Goal: Information Seeking & Learning: Check status

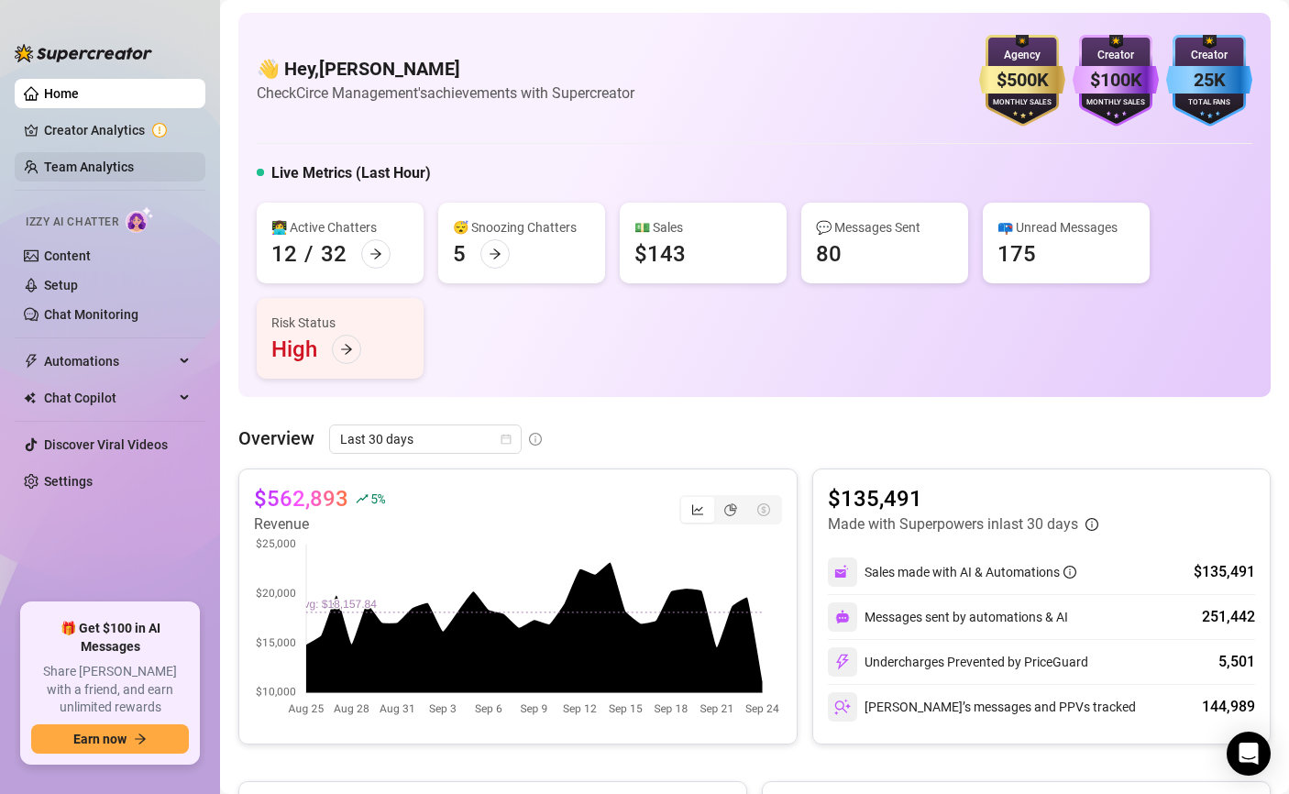
click at [122, 173] on link "Team Analytics" at bounding box center [89, 166] width 90 height 15
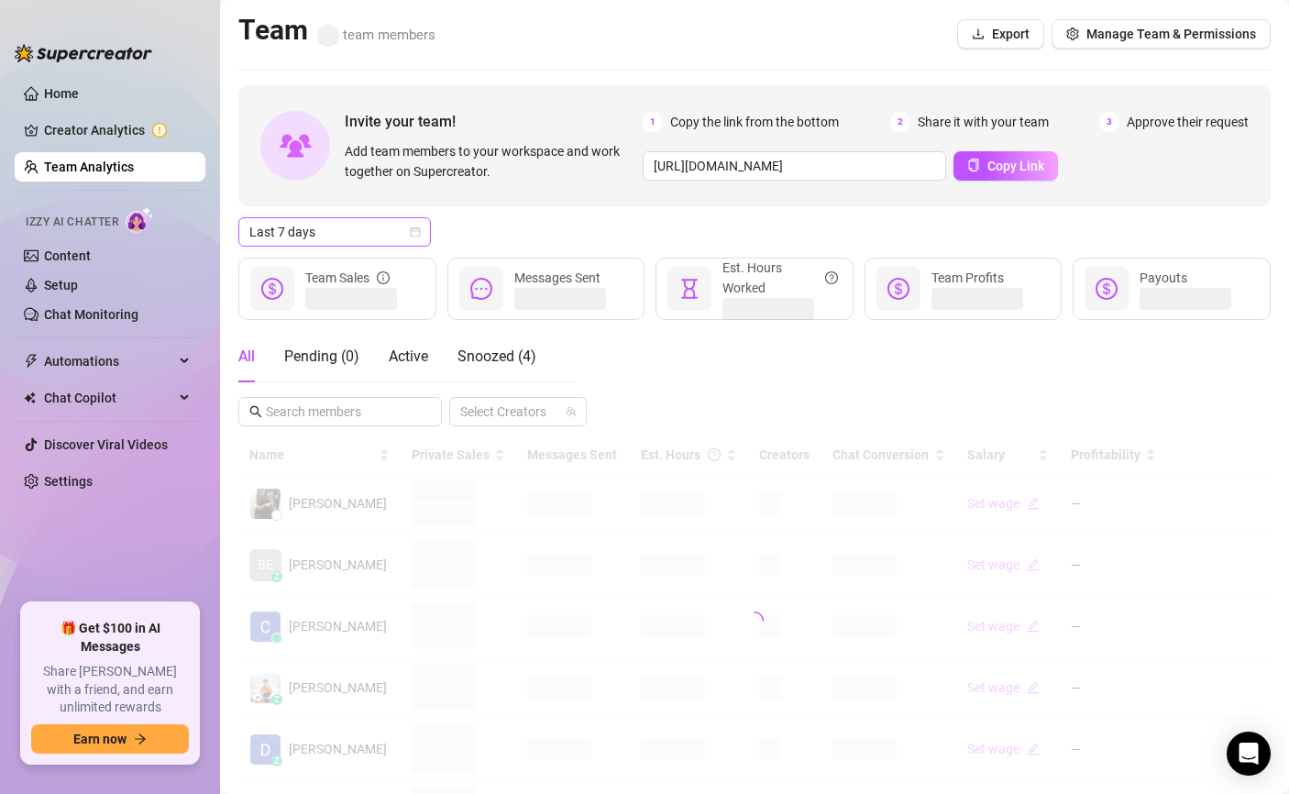
click at [332, 224] on span "Last 7 days" at bounding box center [334, 231] width 170 height 27
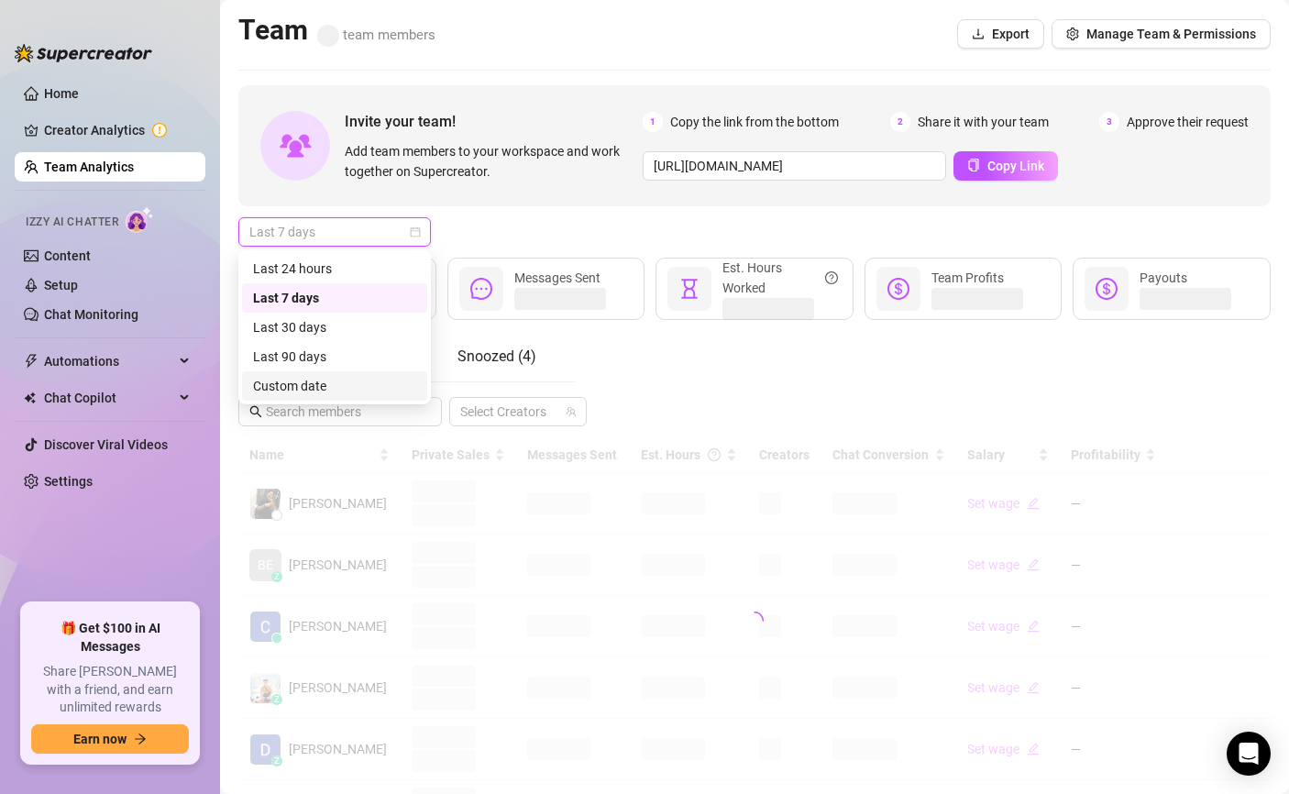
click at [329, 379] on div "Custom date" at bounding box center [334, 386] width 163 height 20
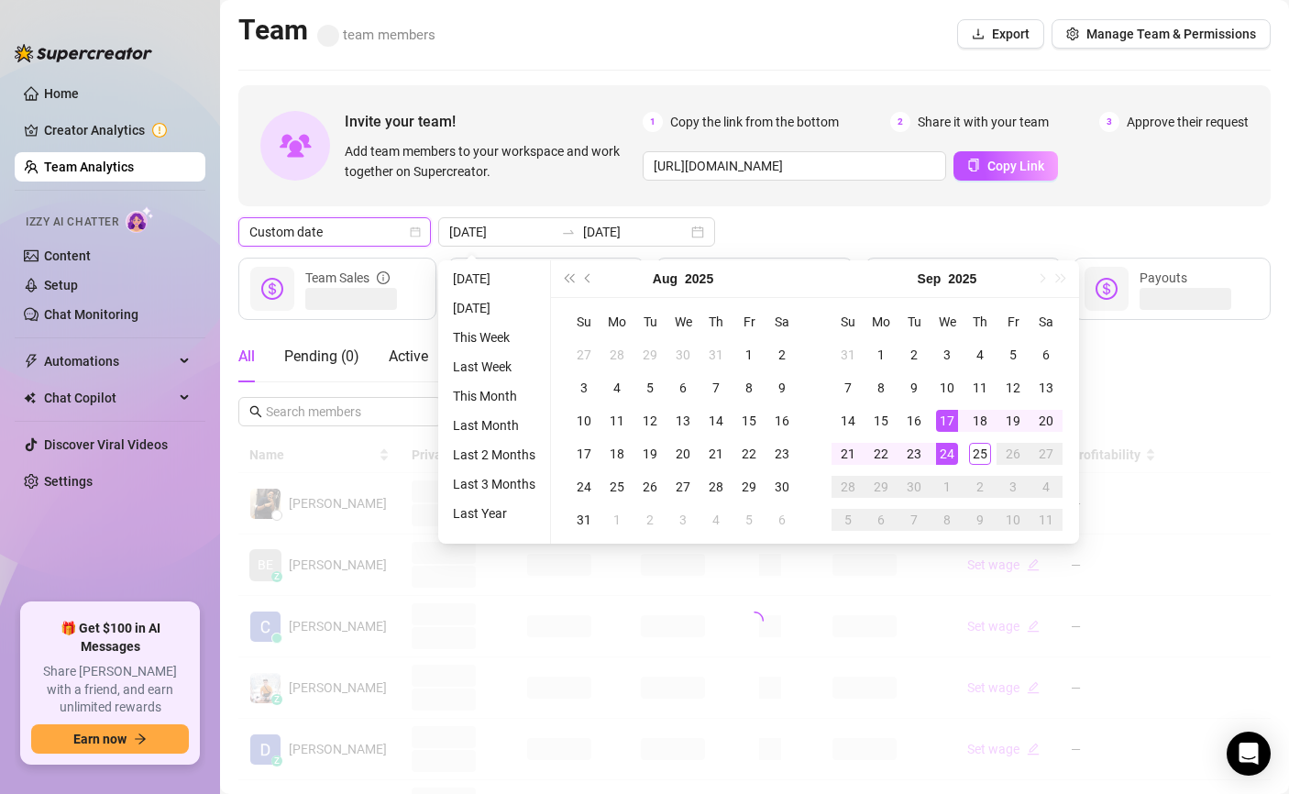
type input "[DATE]"
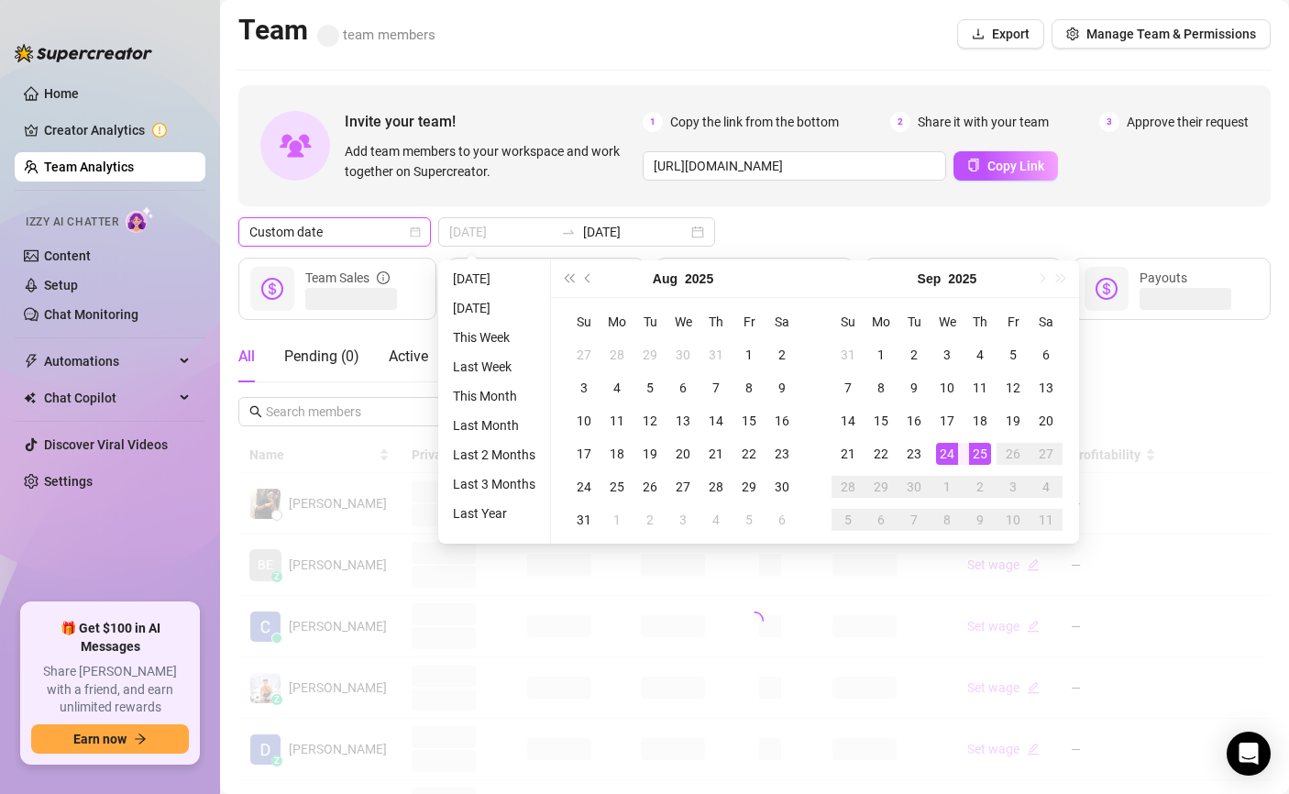
click at [984, 447] on div "25" at bounding box center [980, 454] width 22 height 22
type input "[DATE]"
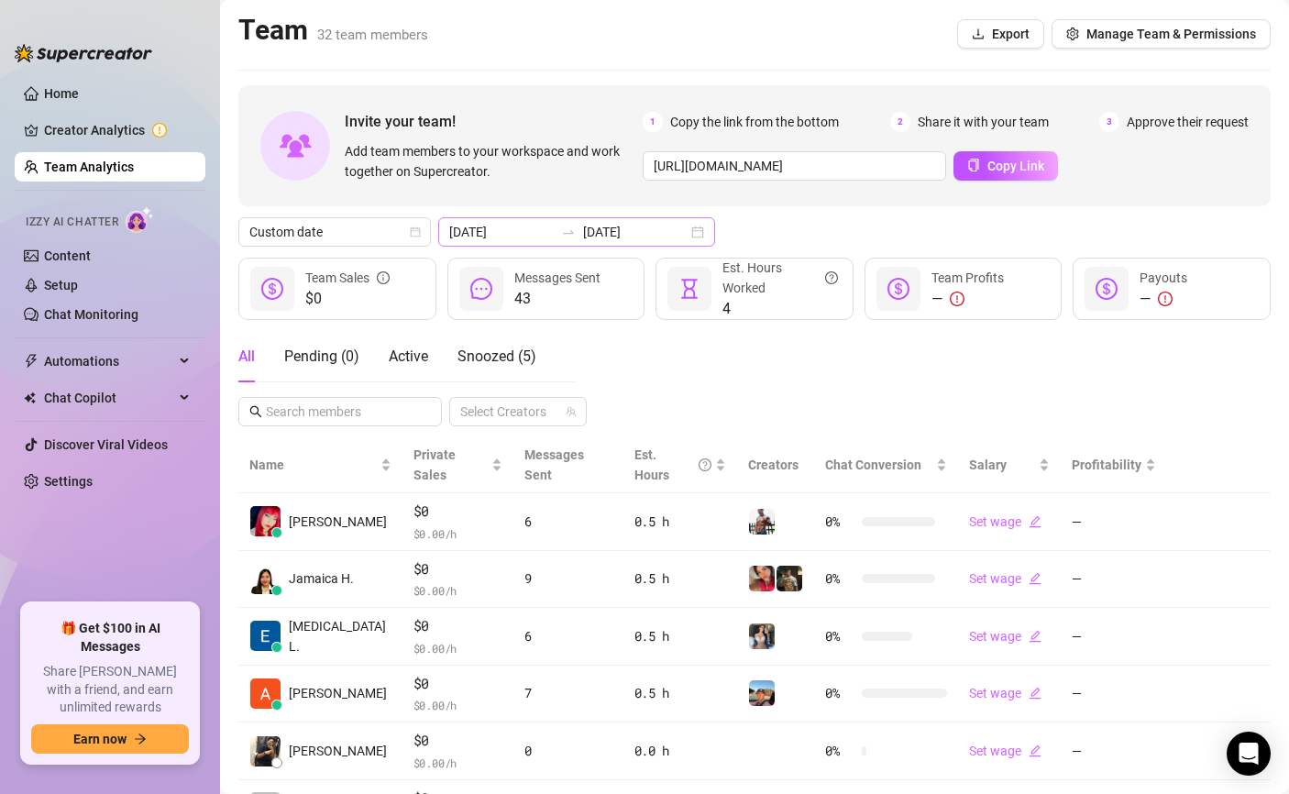
click at [545, 241] on div "[DATE] [DATE]" at bounding box center [576, 231] width 277 height 29
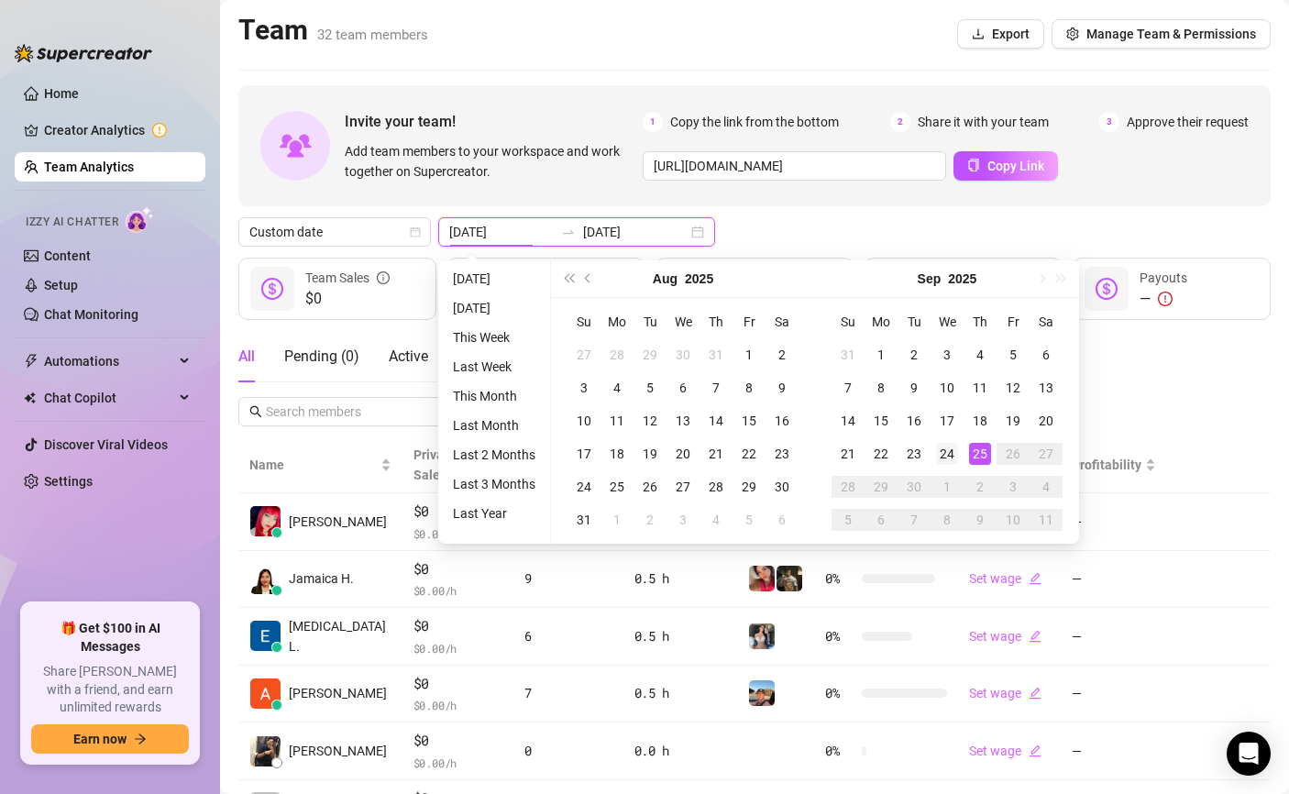
type input "[DATE]"
click at [948, 451] on div "24" at bounding box center [947, 454] width 22 height 22
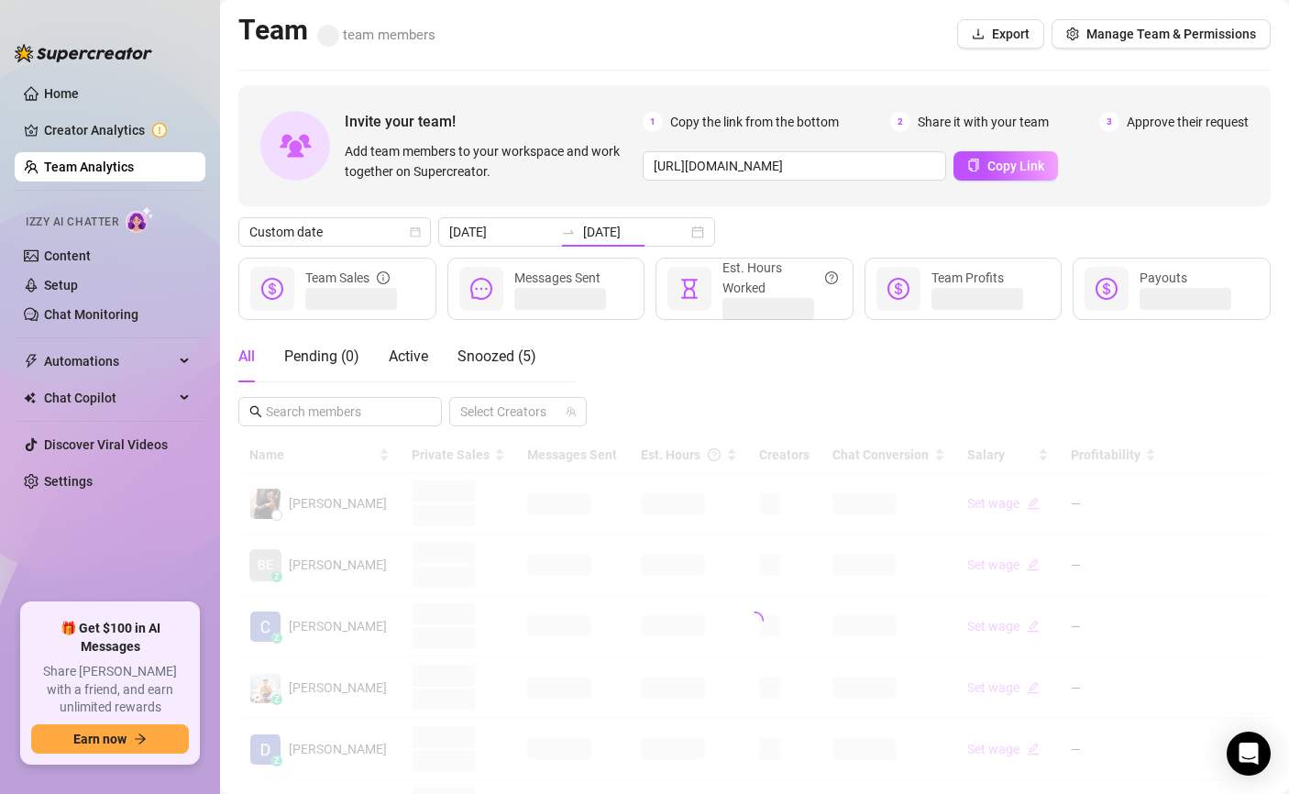
type input "[DATE]"
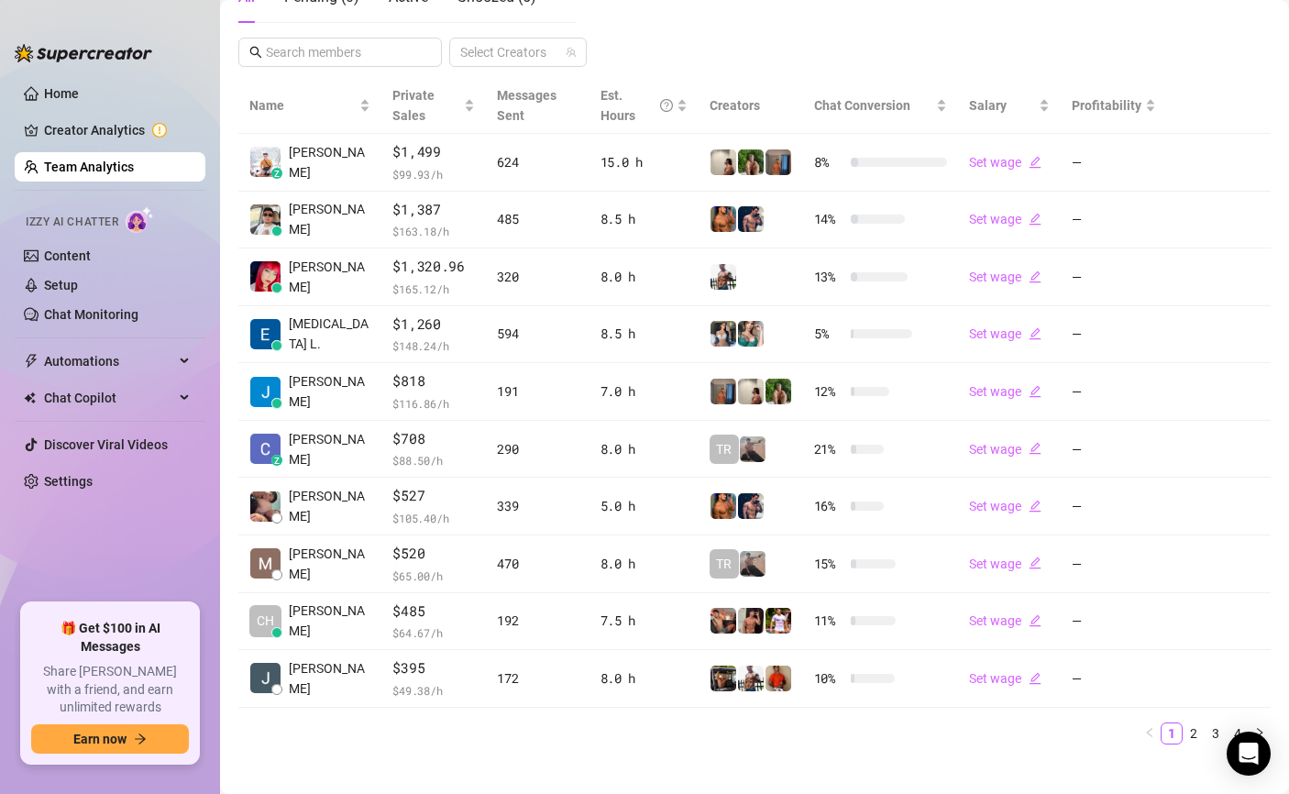
scroll to position [378, 0]
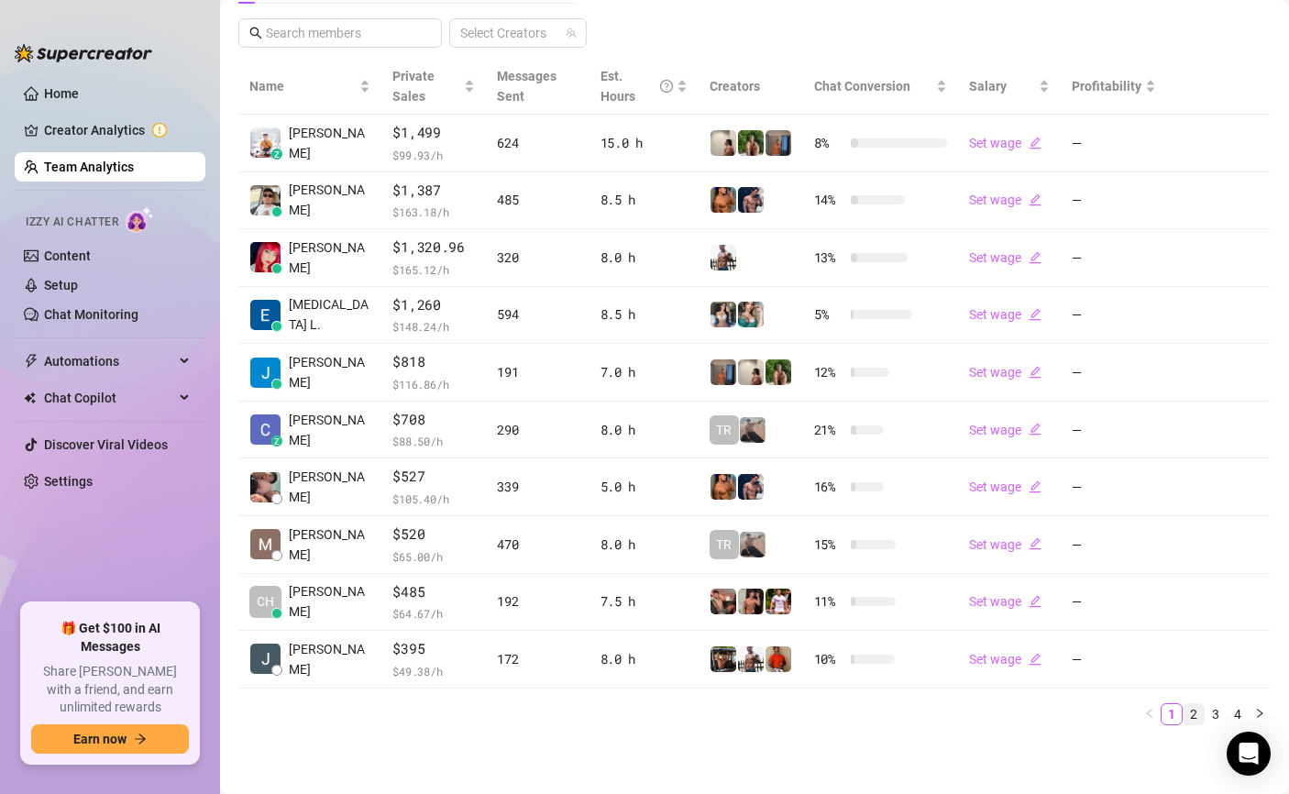
click at [1196, 708] on link "2" at bounding box center [1193, 714] width 20 height 20
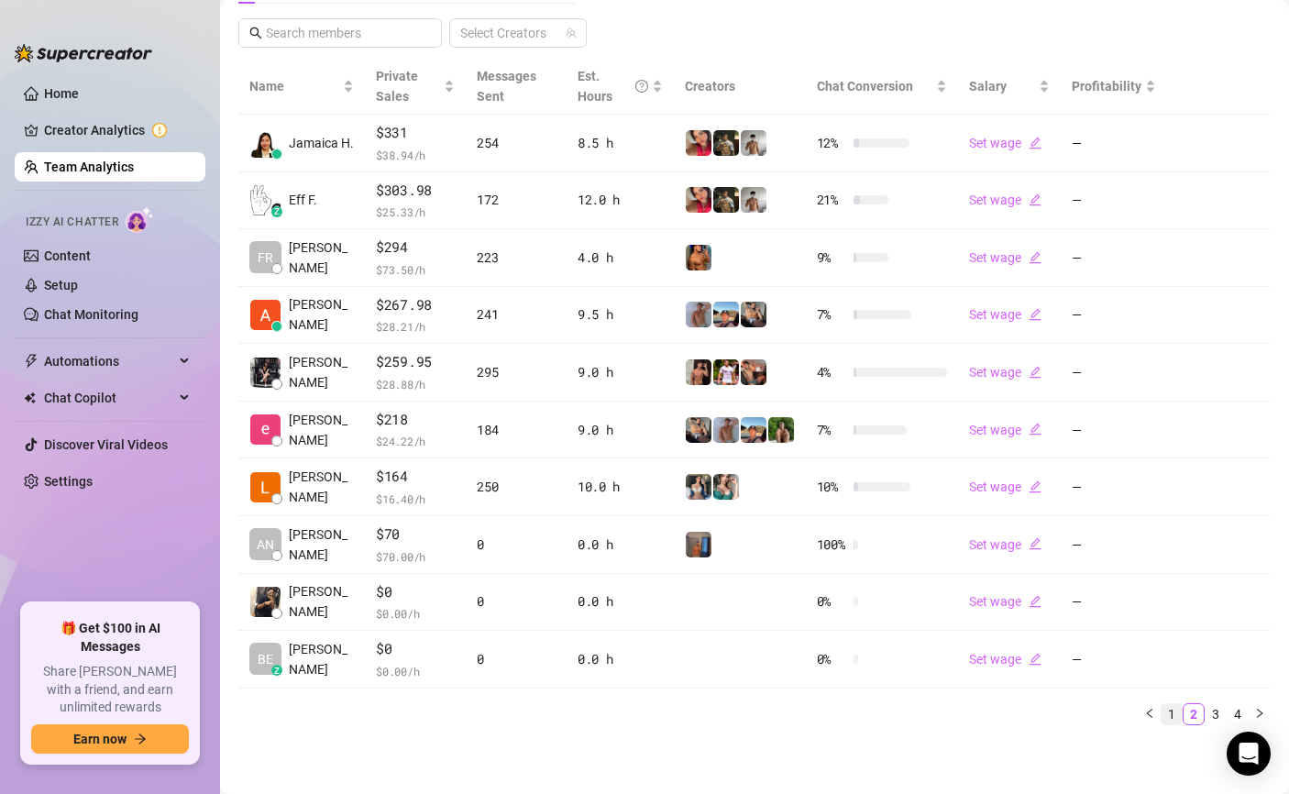
click at [1163, 710] on link "1" at bounding box center [1171, 714] width 20 height 20
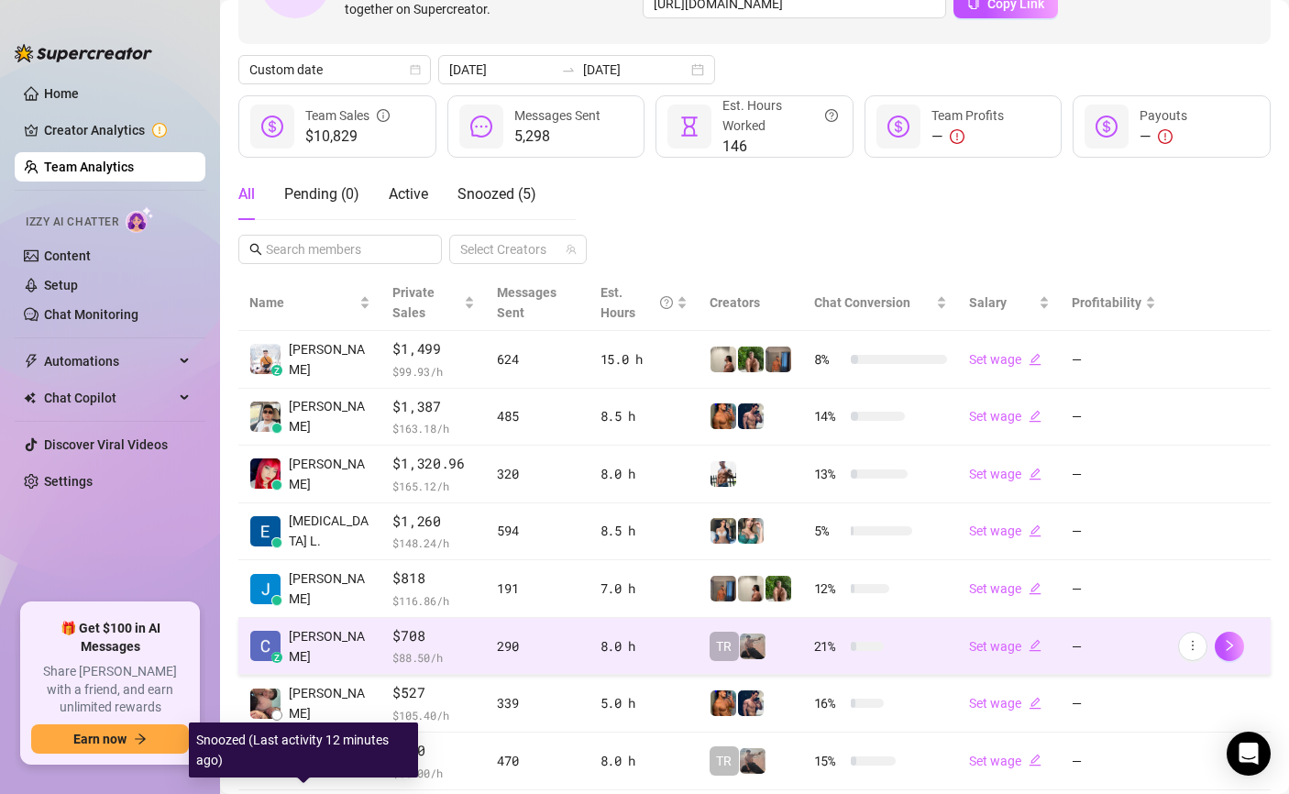
scroll to position [0, 0]
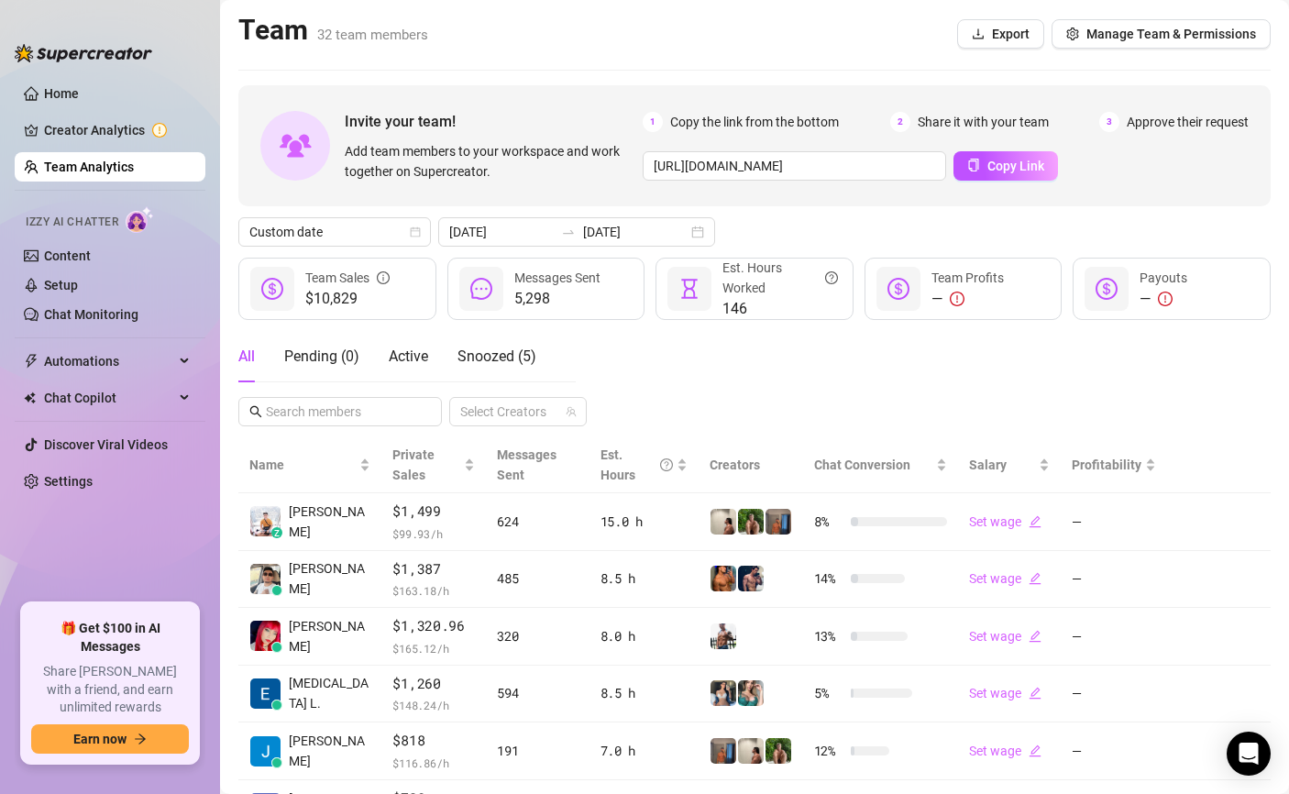
click at [561, 216] on div "Invite your team! Add team members to your workspace and work together on Super…" at bounding box center [754, 601] width 1032 height 1033
click at [561, 229] on icon "swap-right" at bounding box center [568, 232] width 15 height 15
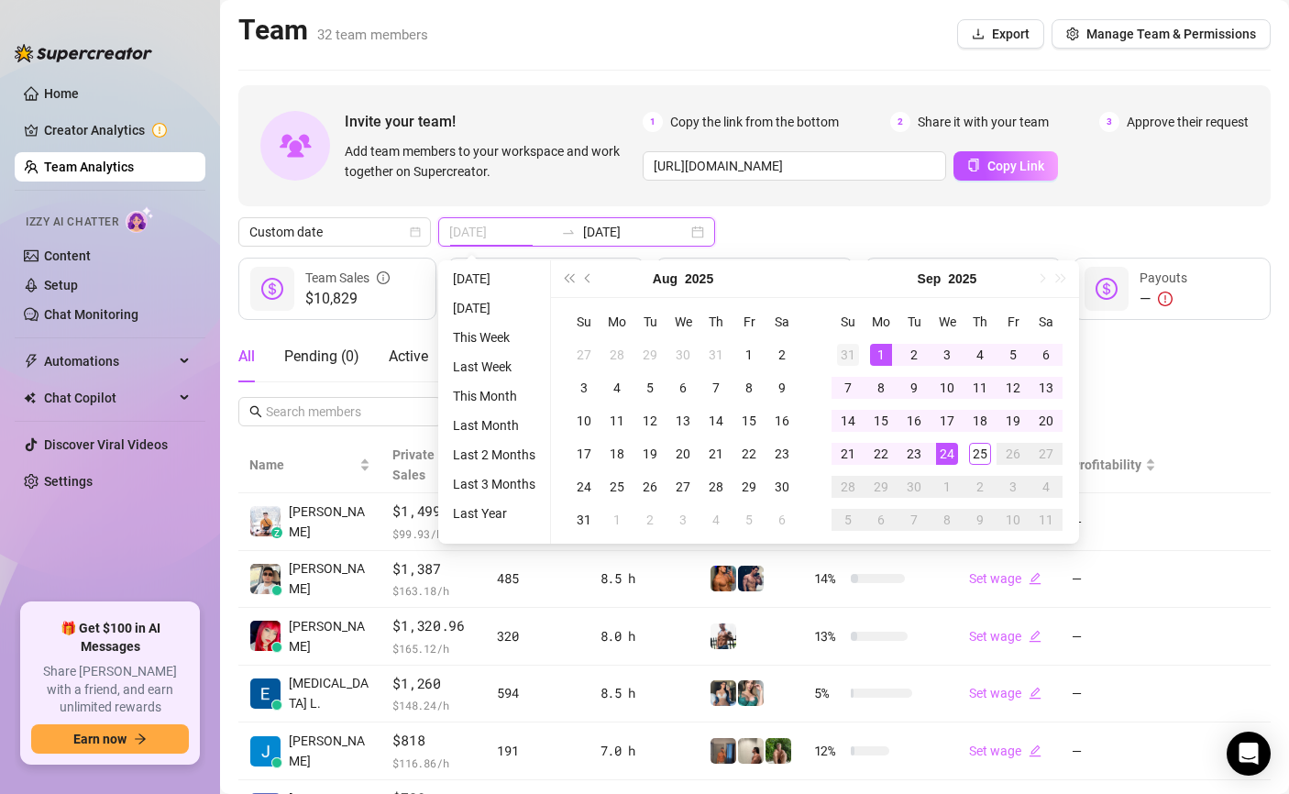
type input "[DATE]"
click at [860, 352] on td "31" at bounding box center [847, 354] width 33 height 33
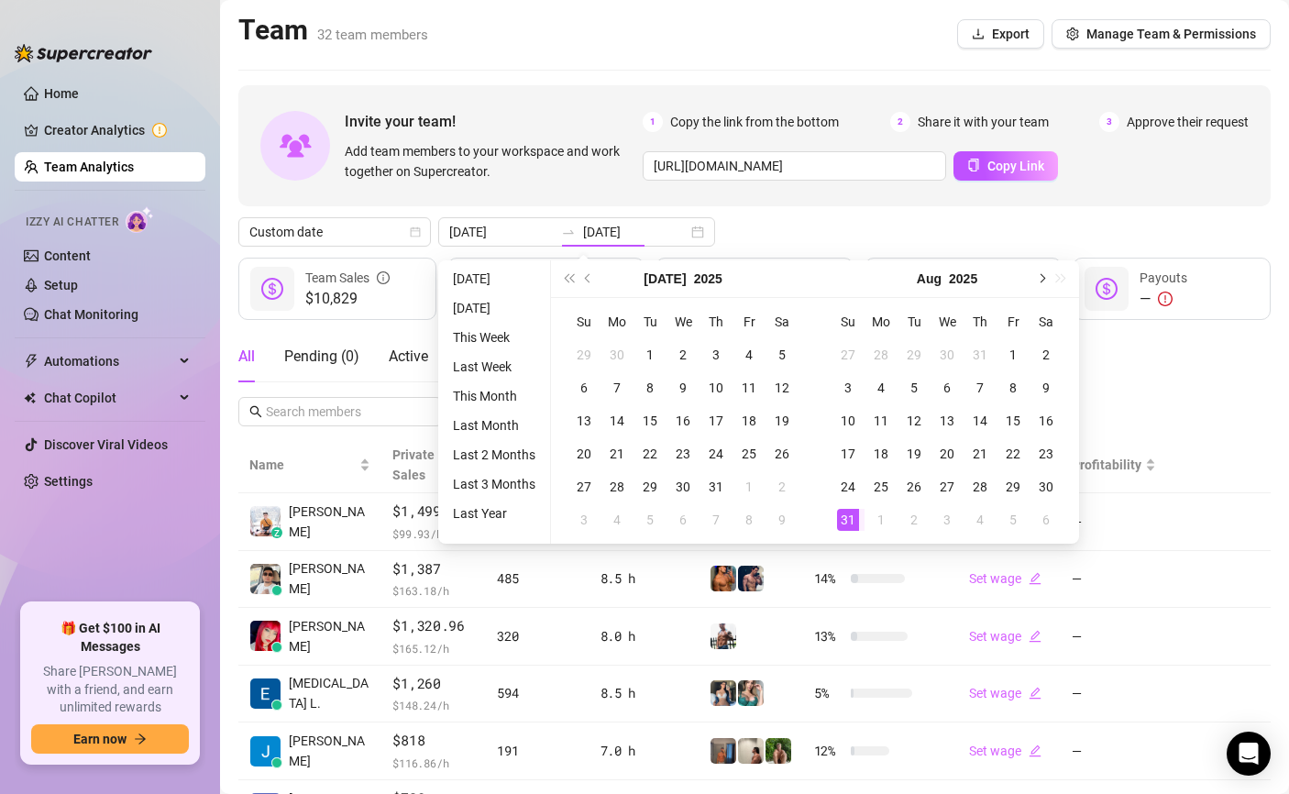
click at [1040, 280] on span "Next month (PageDown)" at bounding box center [1040, 278] width 9 height 9
click at [888, 361] on div "1" at bounding box center [881, 355] width 22 height 22
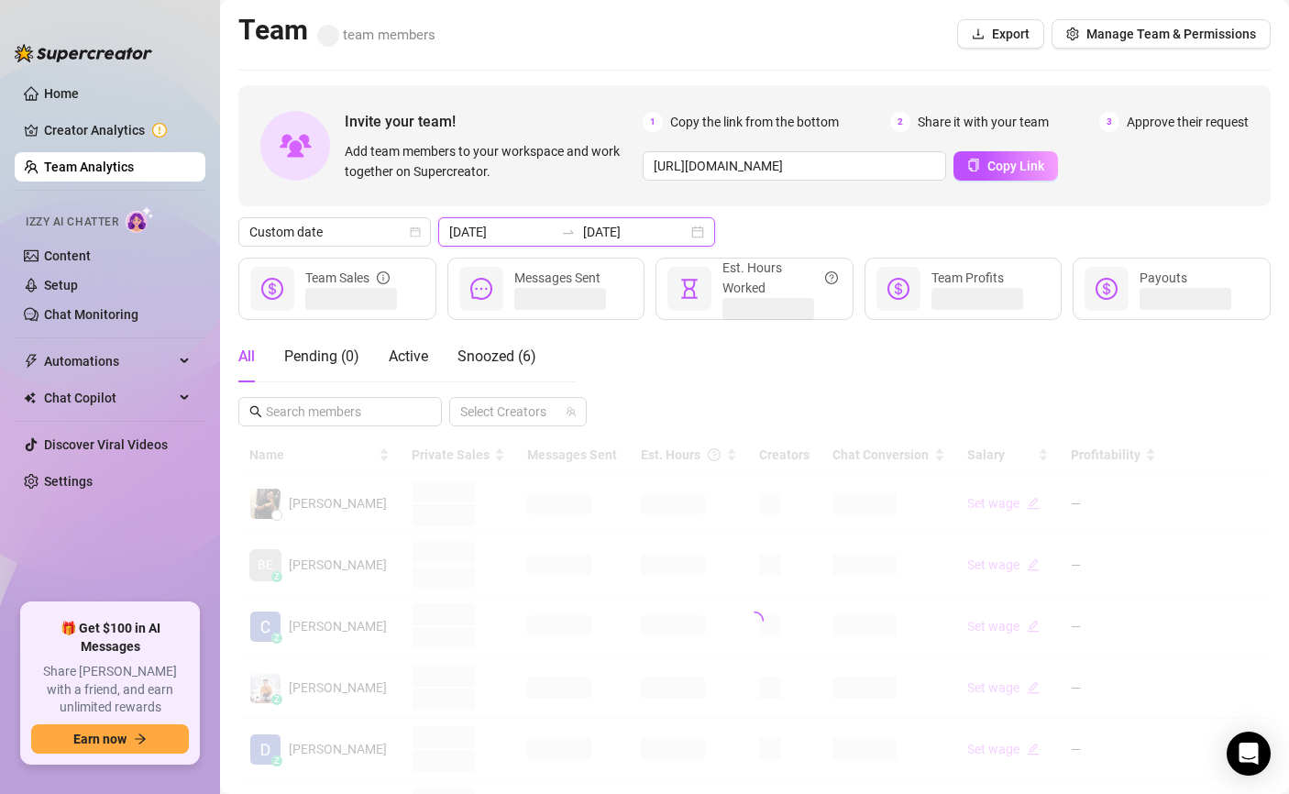
click at [588, 237] on input "[DATE]" at bounding box center [635, 232] width 104 height 20
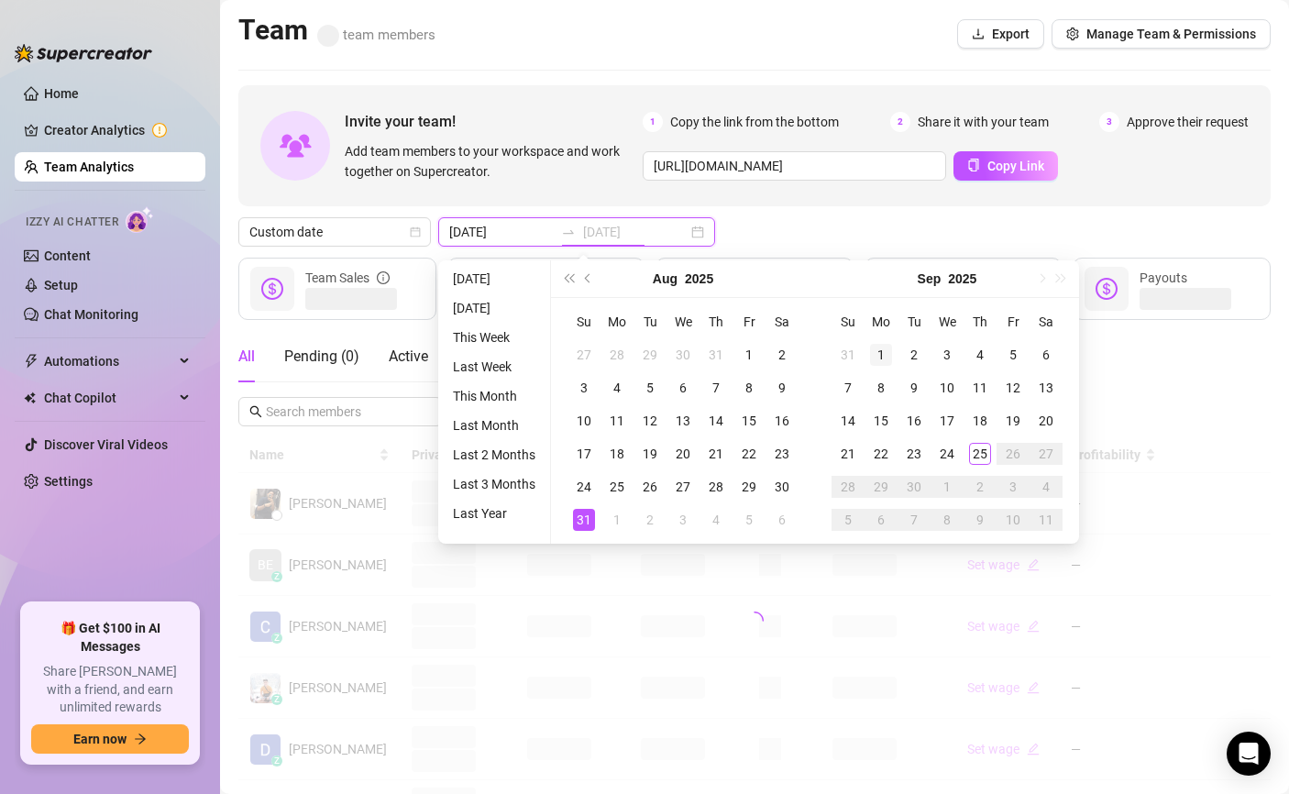
type input "[DATE]"
click at [876, 348] on div "1" at bounding box center [881, 355] width 22 height 22
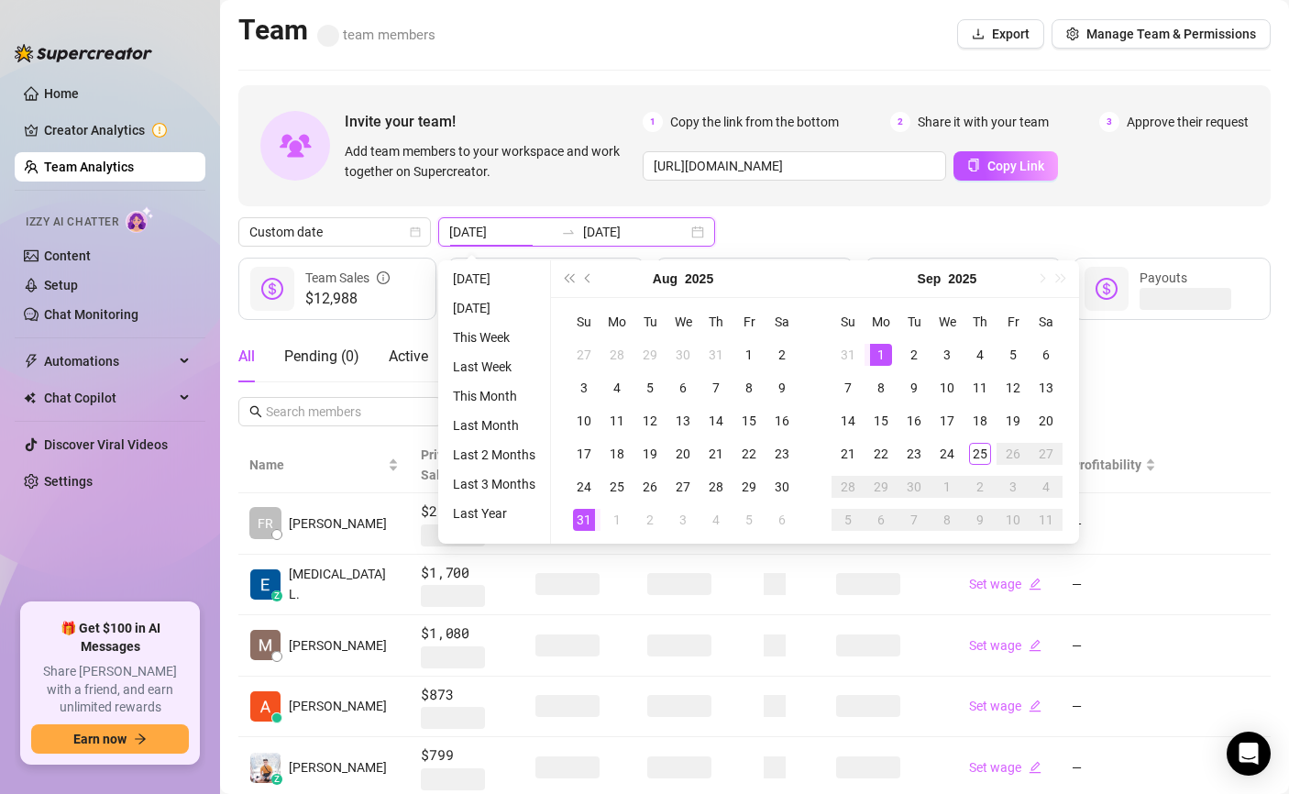
click at [510, 234] on input "[DATE]" at bounding box center [501, 232] width 104 height 20
click at [881, 348] on div "1" at bounding box center [881, 355] width 22 height 22
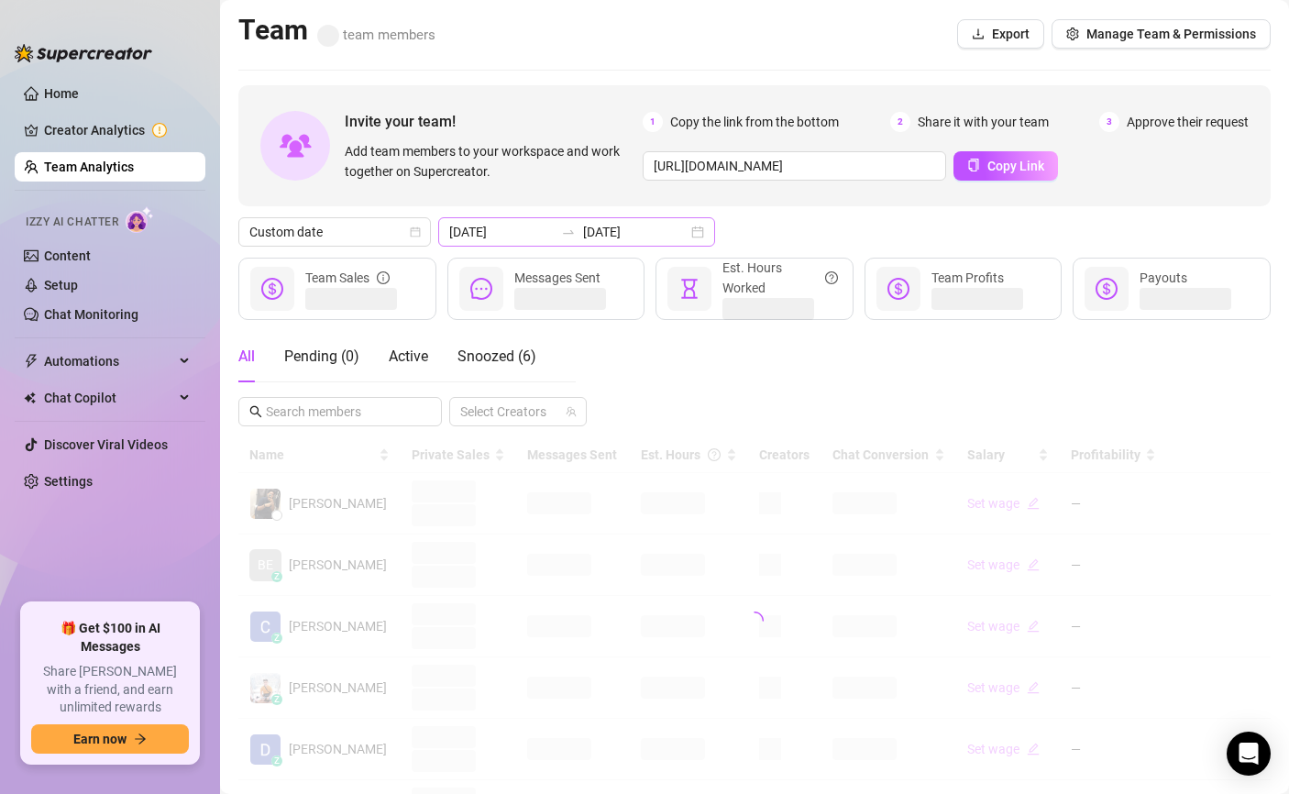
click at [594, 242] on div "[DATE] [DATE]" at bounding box center [576, 231] width 277 height 29
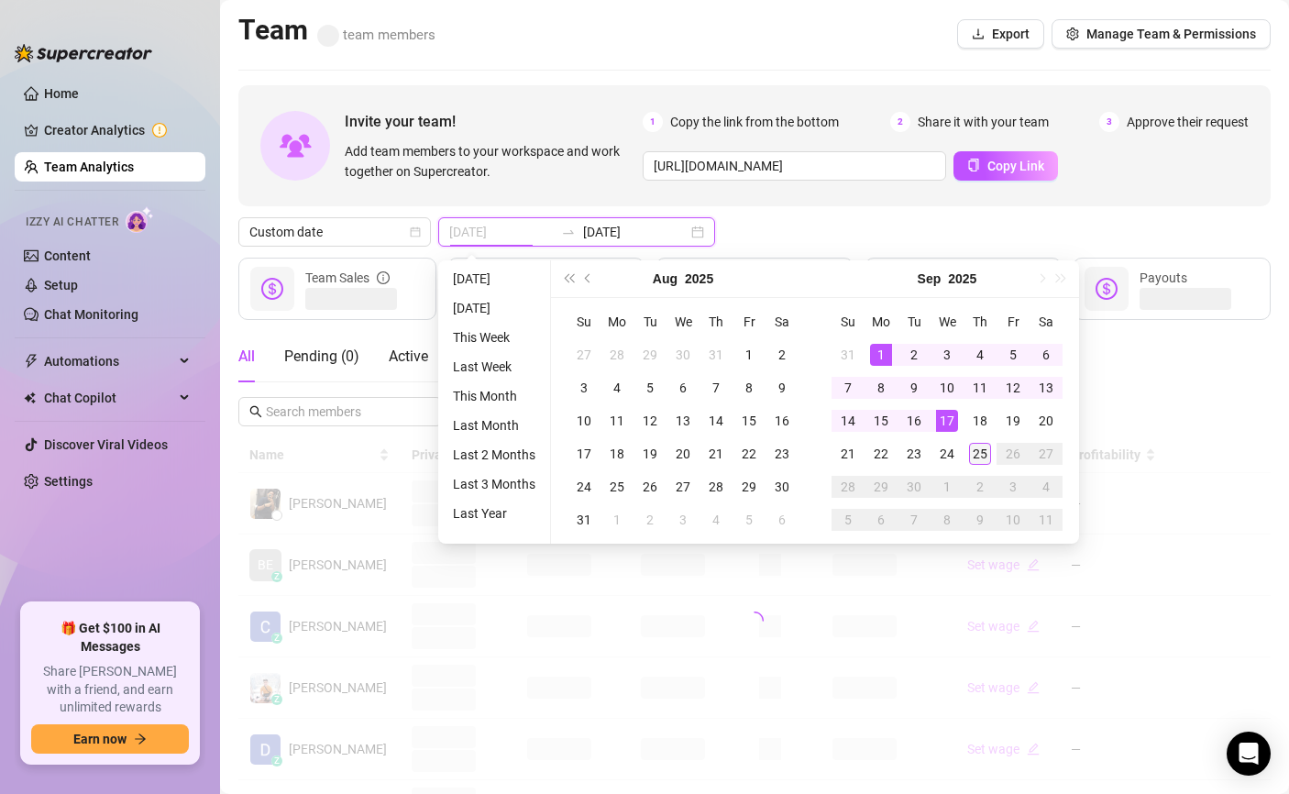
type input "[DATE]"
click at [982, 450] on div "25" at bounding box center [980, 454] width 22 height 22
type input "[DATE]"
click at [879, 355] on div "1" at bounding box center [881, 355] width 22 height 22
type input "[DATE]"
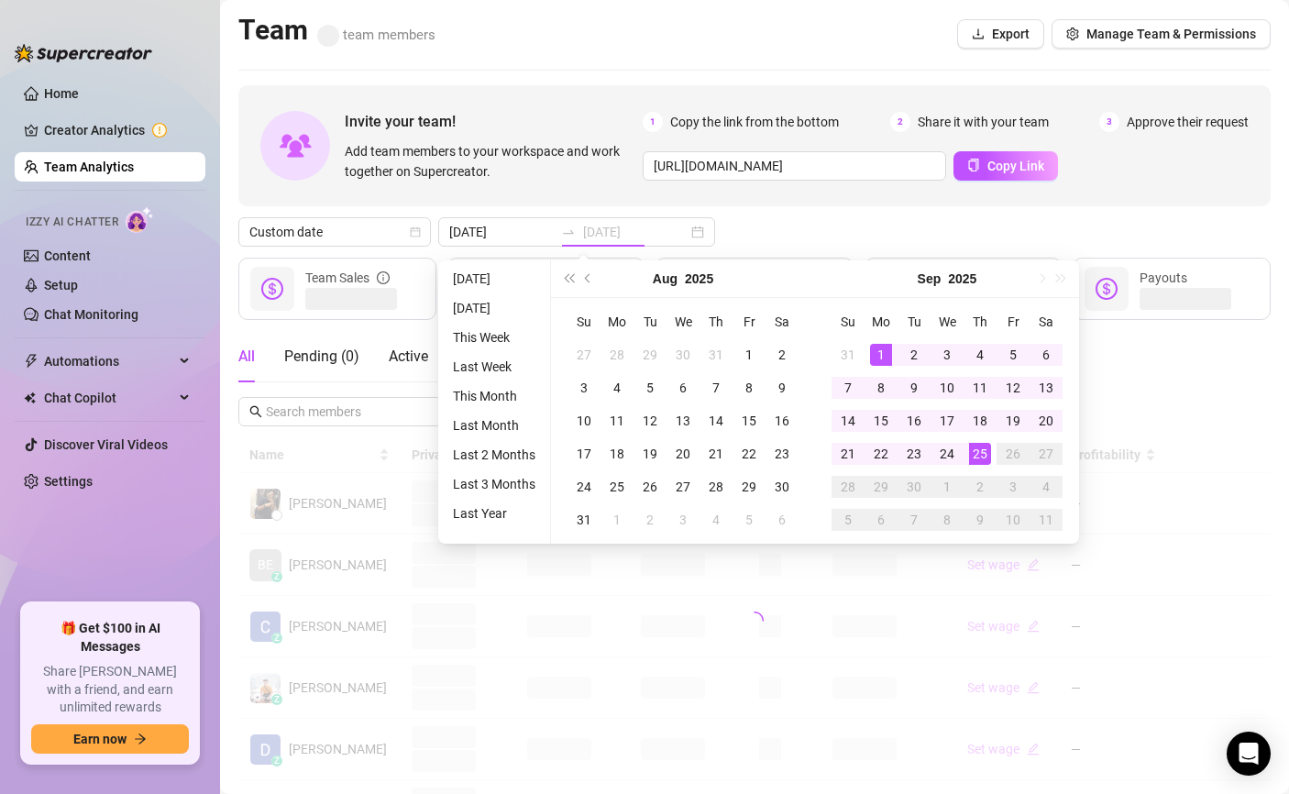
type input "[DATE]"
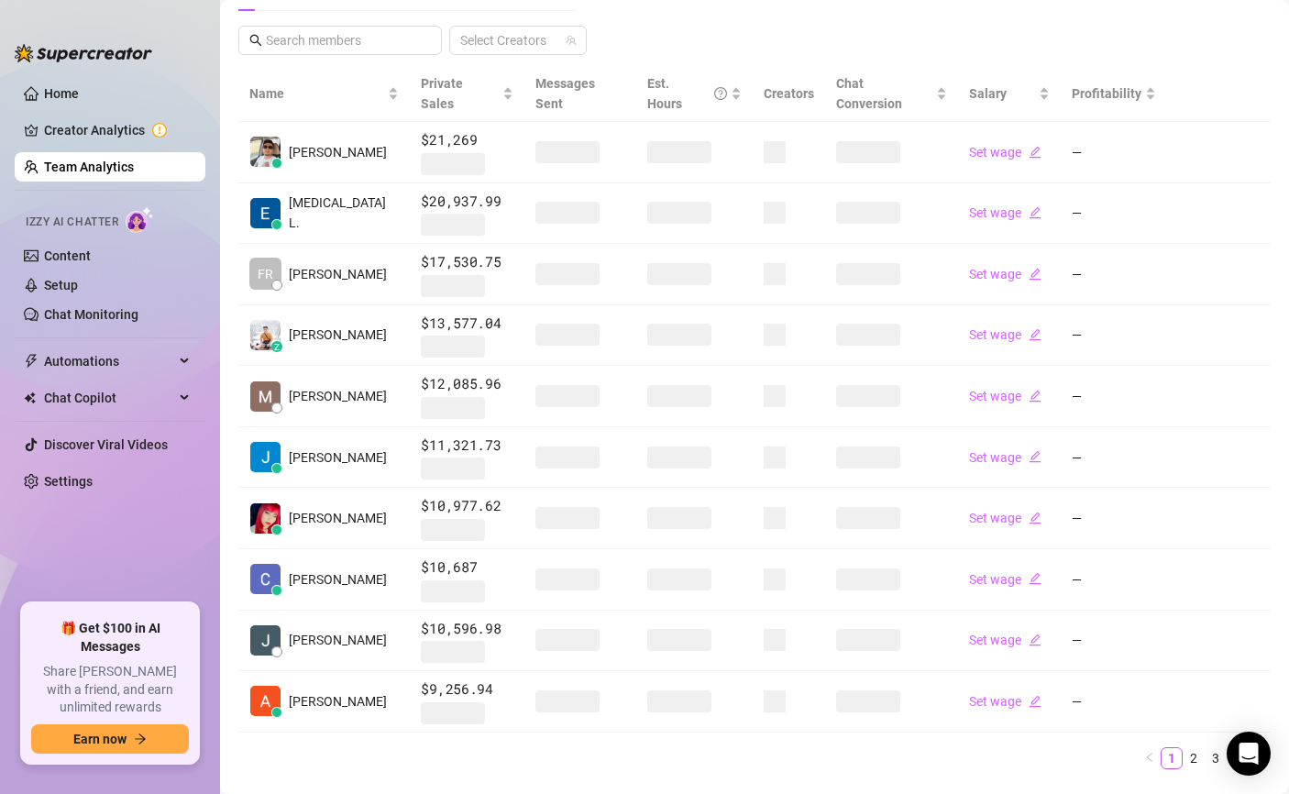
scroll to position [395, 0]
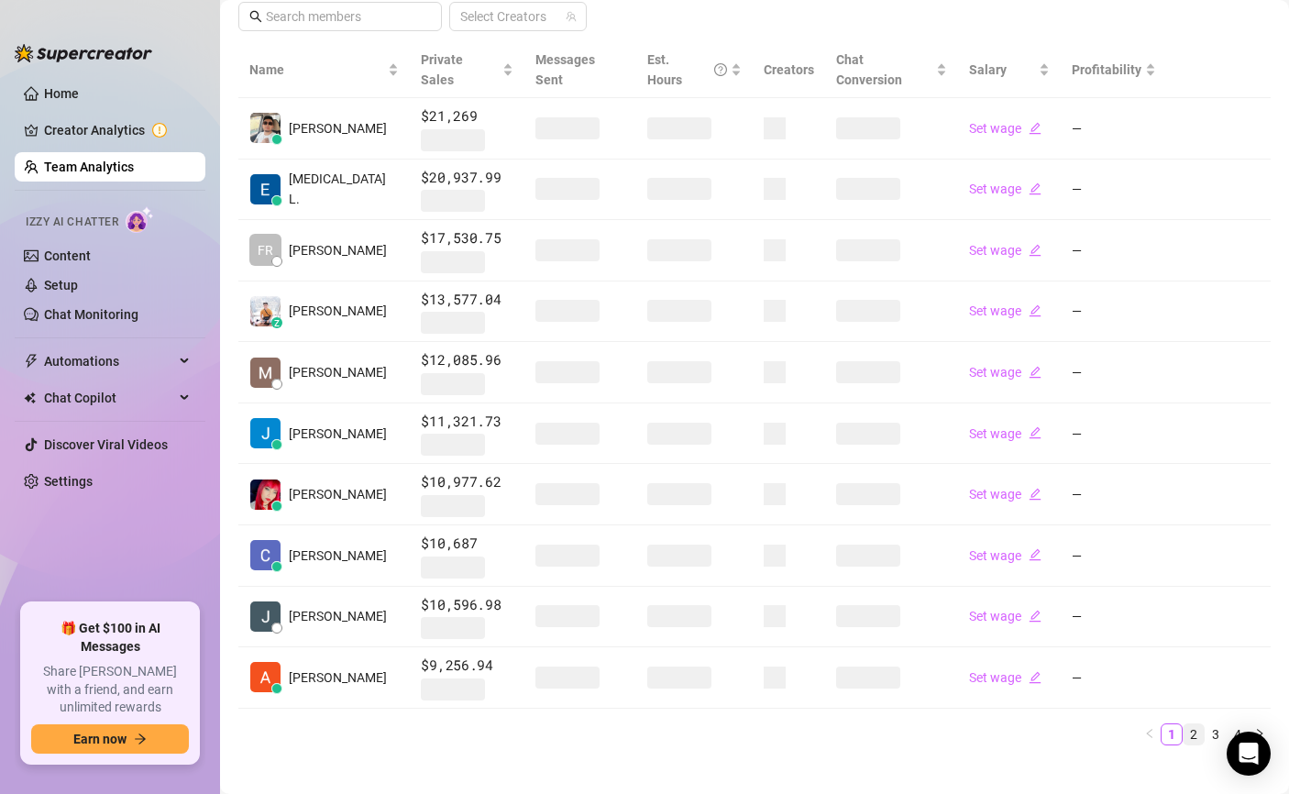
drag, startPoint x: 1179, startPoint y: 707, endPoint x: 1190, endPoint y: 712, distance: 12.3
click at [1190, 723] on ul "1 2 3 4" at bounding box center [754, 734] width 1032 height 22
click at [1190, 724] on link "2" at bounding box center [1193, 734] width 20 height 20
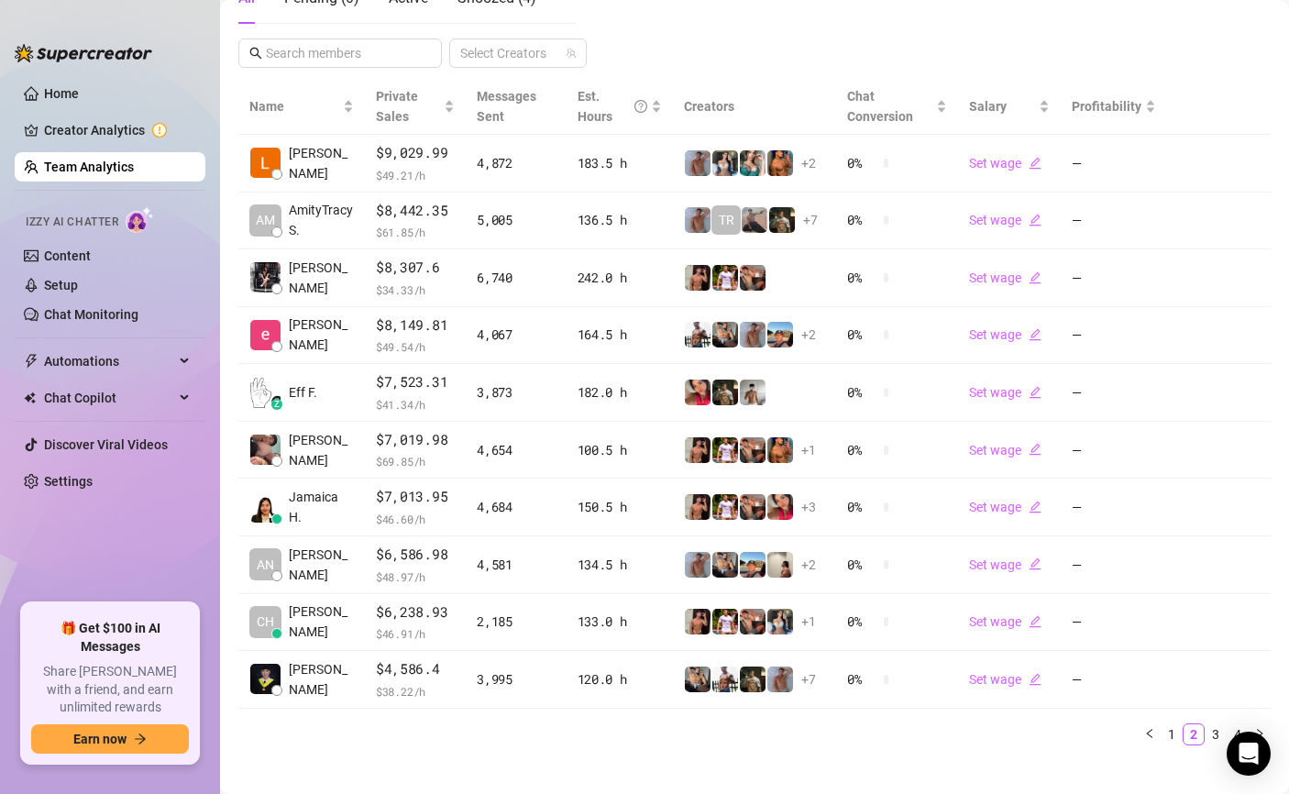
scroll to position [378, 0]
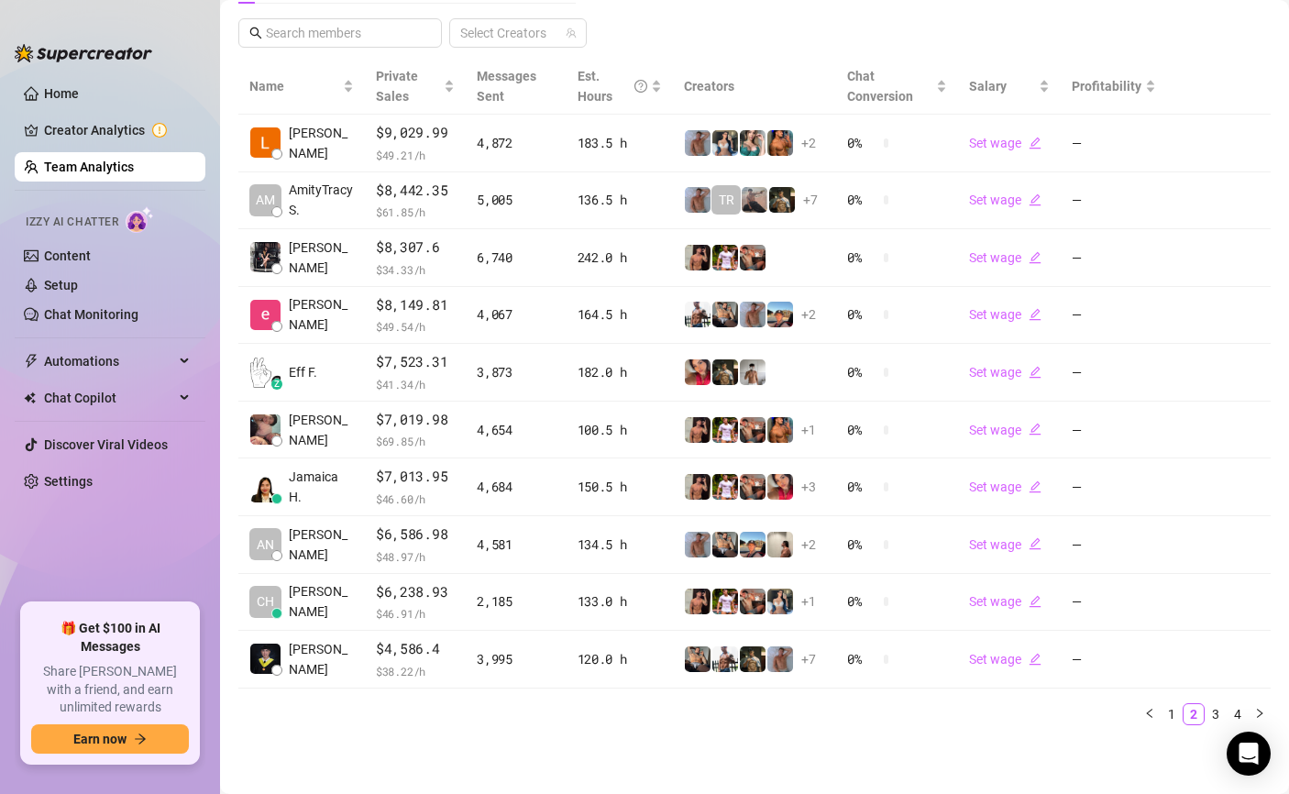
click at [92, 159] on link "Team Analytics" at bounding box center [89, 166] width 90 height 15
